Goal: Task Accomplishment & Management: Use online tool/utility

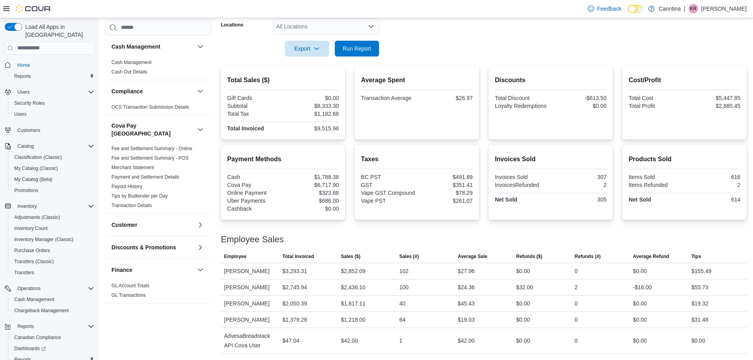
scroll to position [37, 0]
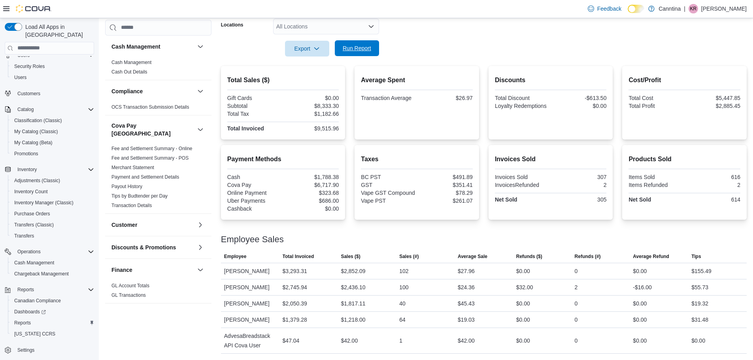
click at [366, 44] on span "Run Report" at bounding box center [357, 48] width 28 height 8
drag, startPoint x: 353, startPoint y: 38, endPoint x: 428, endPoint y: 63, distance: 79.3
click at [353, 45] on span "Run Report" at bounding box center [357, 49] width 28 height 8
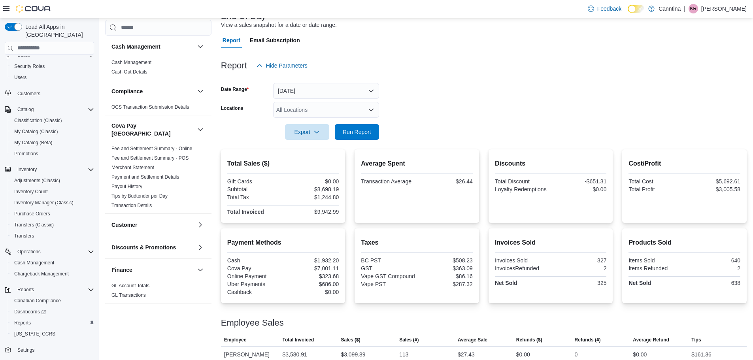
scroll to position [72, 0]
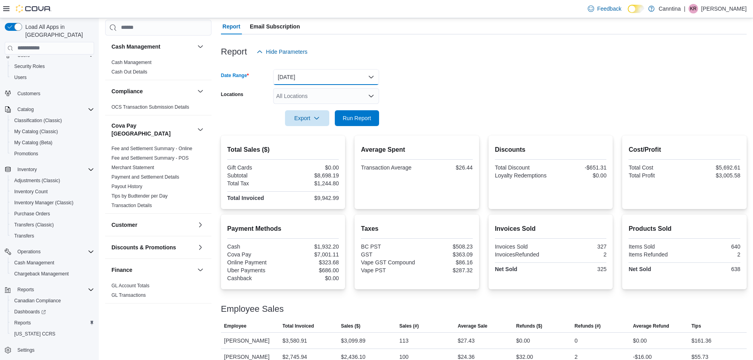
click at [320, 76] on button "[DATE]" at bounding box center [326, 77] width 106 height 16
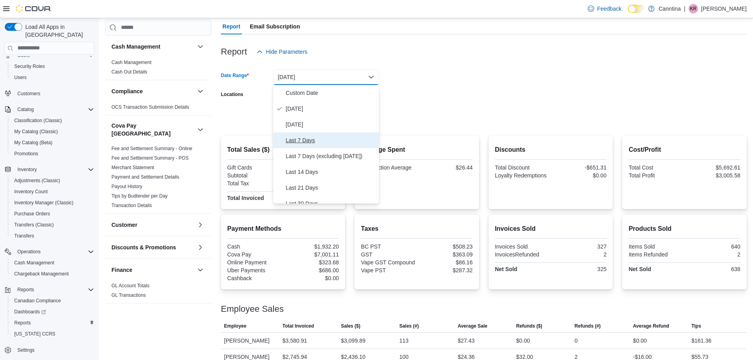
click at [348, 144] on span "Last 7 Days" at bounding box center [331, 140] width 90 height 9
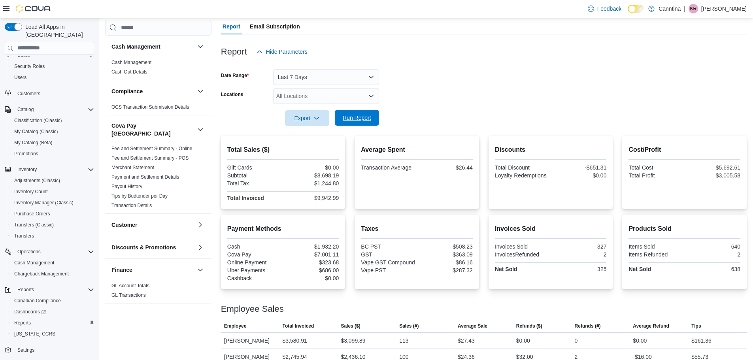
click at [369, 119] on span "Run Report" at bounding box center [357, 118] width 28 height 8
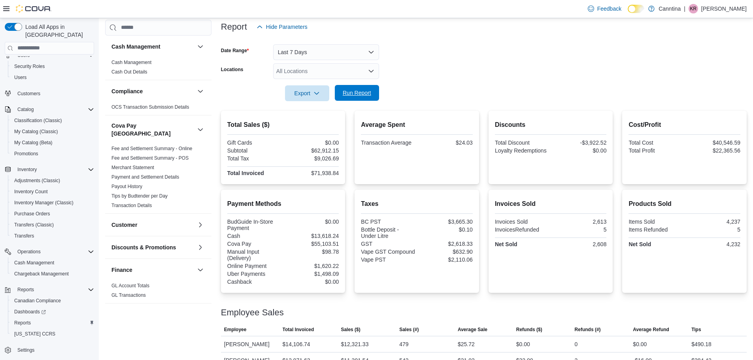
scroll to position [79, 0]
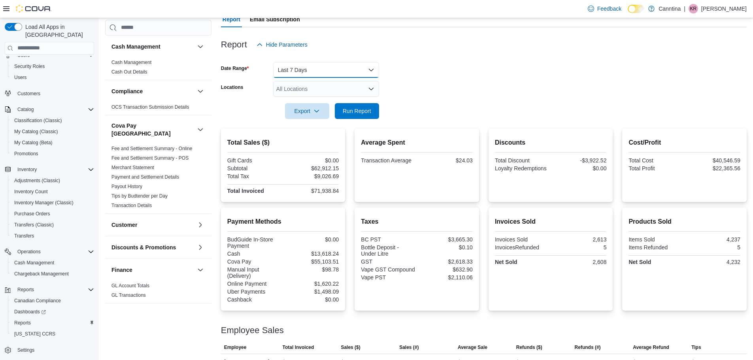
click at [344, 71] on button "Last 7 Days" at bounding box center [326, 70] width 106 height 16
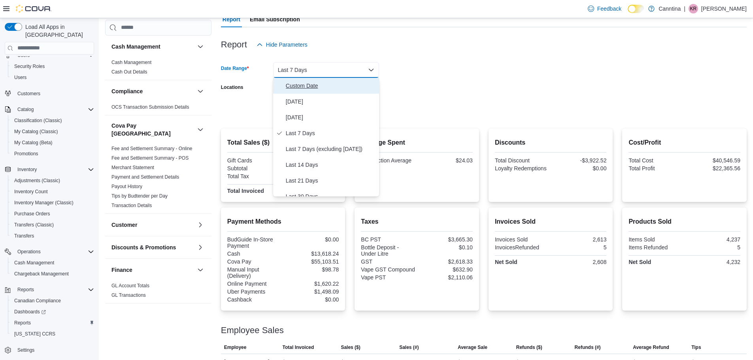
click at [301, 91] on button "Custom Date" at bounding box center [326, 86] width 106 height 16
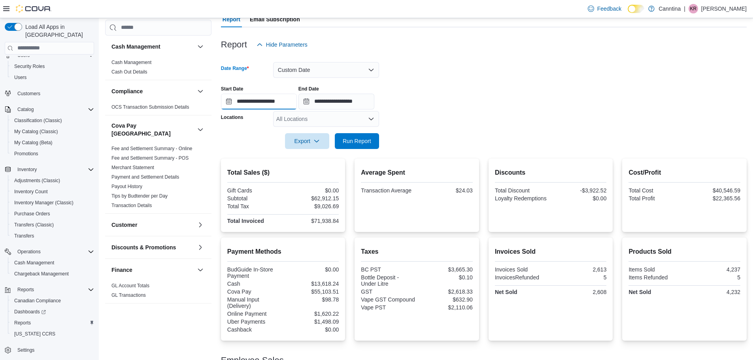
click at [270, 99] on input "**********" at bounding box center [259, 102] width 76 height 16
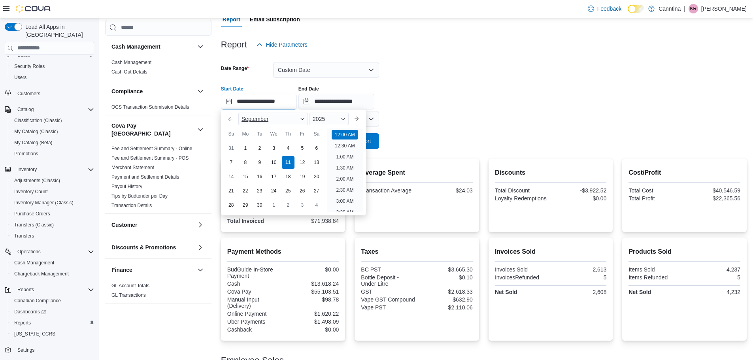
scroll to position [25, 0]
click at [250, 150] on div "1" at bounding box center [245, 148] width 14 height 14
click at [290, 162] on div "11" at bounding box center [288, 162] width 14 height 14
click at [245, 148] on div "1" at bounding box center [245, 148] width 14 height 14
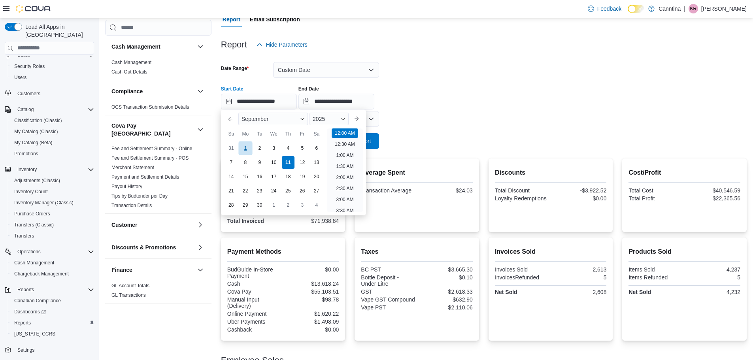
type input "**********"
click at [404, 121] on form "**********" at bounding box center [484, 101] width 526 height 96
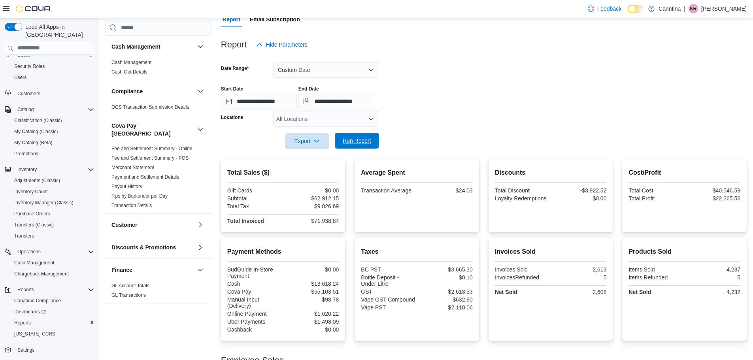
click at [364, 140] on span "Run Report" at bounding box center [357, 141] width 28 height 8
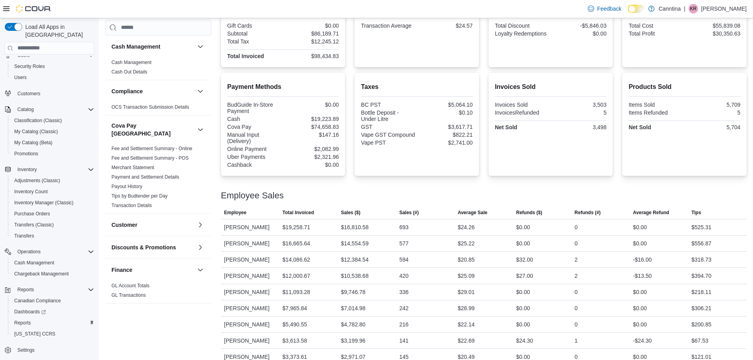
scroll to position [46, 0]
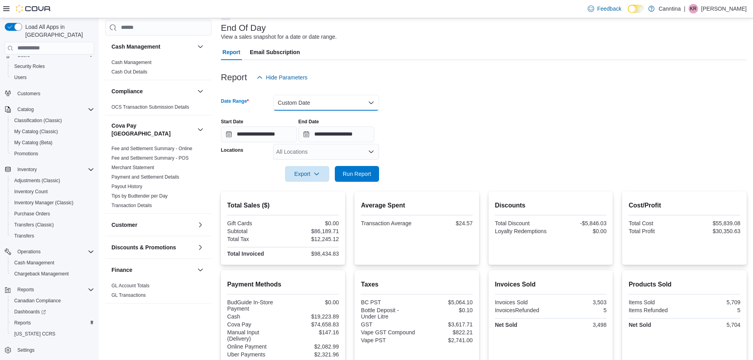
click at [318, 96] on button "Custom Date" at bounding box center [326, 103] width 106 height 16
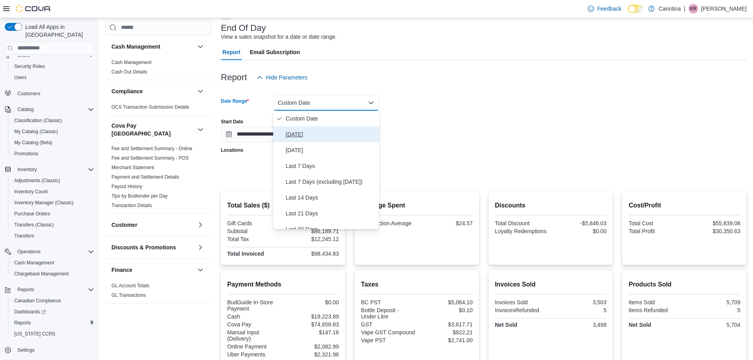
click at [296, 130] on span "[DATE]" at bounding box center [331, 134] width 90 height 9
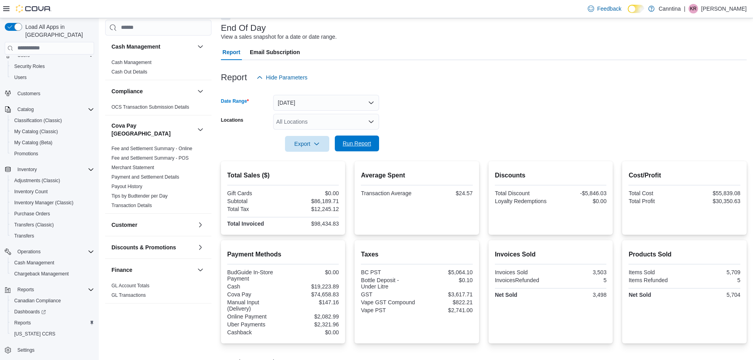
click at [366, 151] on div "Export Run Report" at bounding box center [300, 144] width 158 height 16
click at [369, 144] on span "Run Report" at bounding box center [357, 144] width 28 height 8
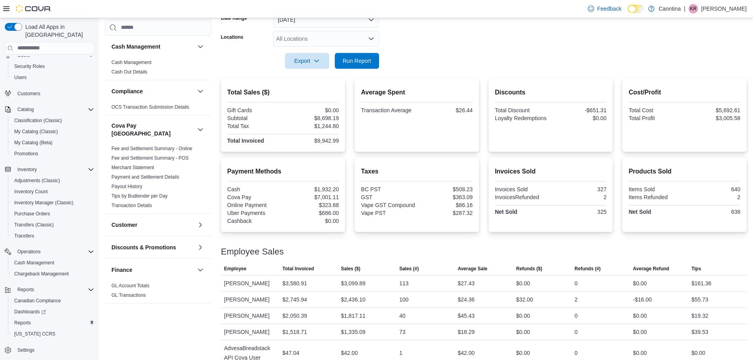
scroll to position [151, 0]
